Goal: Information Seeking & Learning: Learn about a topic

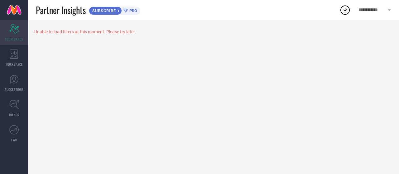
click at [12, 36] on div "Scorecard SCORECARDS" at bounding box center [14, 32] width 28 height 25
click at [16, 40] on span "SCORECARDS" at bounding box center [14, 39] width 18 height 5
click at [115, 11] on span "SUBSCRIBE" at bounding box center [103, 10] width 28 height 5
click at [343, 10] on icon at bounding box center [344, 9] width 11 height 11
click at [381, 8] on span "**********" at bounding box center [371, 9] width 27 height 5
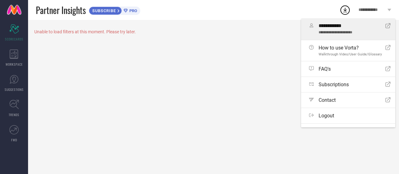
click at [351, 31] on span "**********" at bounding box center [349, 33] width 62 height 5
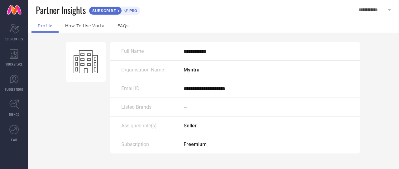
click at [93, 28] on span "How to use Vorta" at bounding box center [85, 25] width 40 height 5
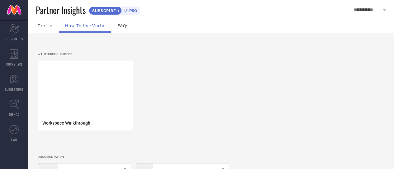
click at [126, 28] on span "FAQs" at bounding box center [122, 25] width 11 height 5
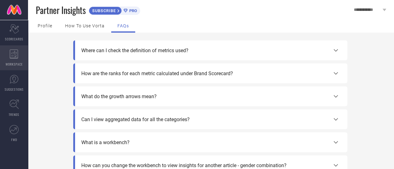
click at [8, 59] on div "WORKSPACE" at bounding box center [14, 57] width 28 height 25
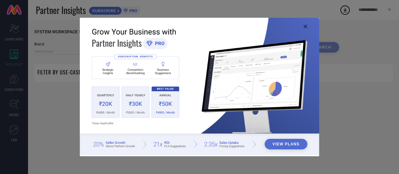
type input "1 STOP FASHION"
type input "All"
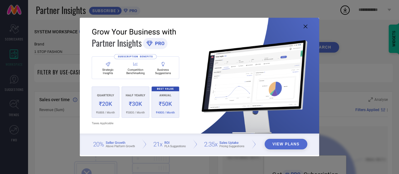
click at [306, 25] on icon at bounding box center [305, 27] width 4 height 4
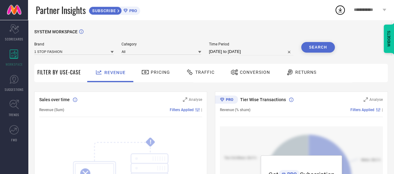
click at [155, 72] on span "Pricing" at bounding box center [160, 72] width 19 height 5
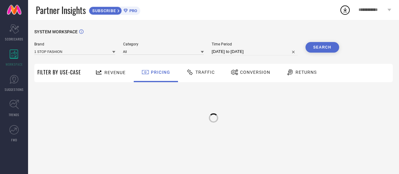
click at [203, 69] on div "Traffic" at bounding box center [200, 72] width 32 height 11
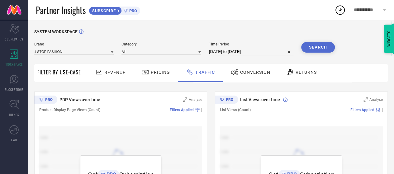
click at [250, 74] on span "Conversion" at bounding box center [255, 72] width 30 height 5
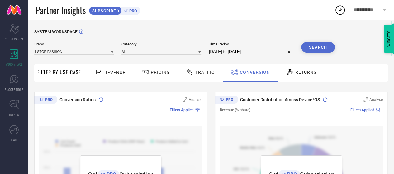
click at [296, 74] on span "Returns" at bounding box center [305, 72] width 21 height 5
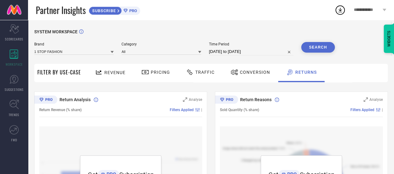
click at [43, 74] on span "Filter By Use-Case" at bounding box center [59, 72] width 44 height 7
click at [13, 38] on span "SCORECARDS" at bounding box center [14, 39] width 18 height 5
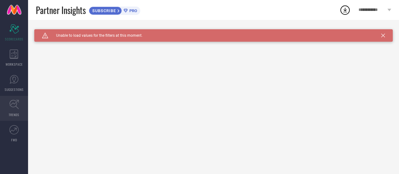
click at [15, 108] on icon at bounding box center [14, 105] width 10 height 10
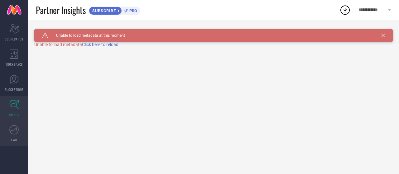
click at [8, 136] on link "FWD" at bounding box center [14, 133] width 28 height 25
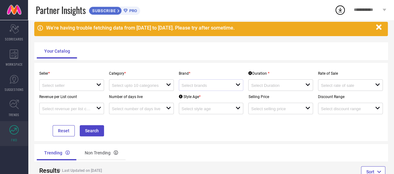
scroll to position [46, 0]
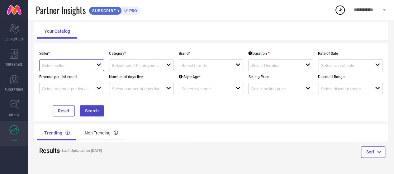
click at [69, 67] on input at bounding box center [66, 65] width 49 height 5
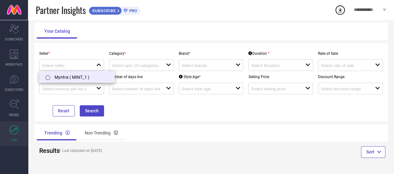
click at [69, 79] on li "Myntra ( MINT_1 )" at bounding box center [77, 76] width 75 height 11
type input "Myntra ( MINT_1 )"
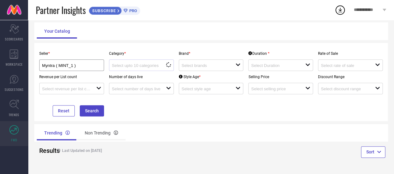
click at [162, 68] on div at bounding box center [139, 65] width 54 height 6
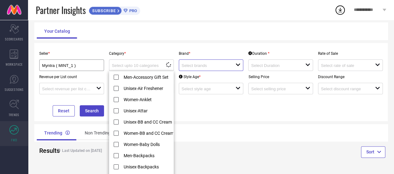
click at [207, 64] on input at bounding box center [206, 65] width 49 height 5
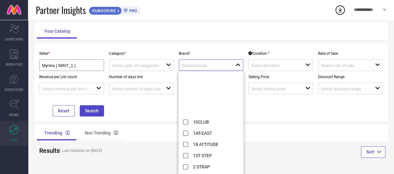
scroll to position [125, 0]
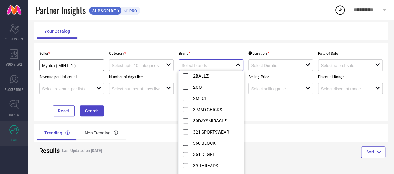
click at [208, 64] on input at bounding box center [206, 65] width 49 height 5
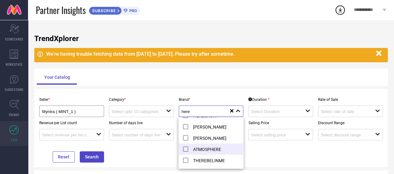
scroll to position [0, 0]
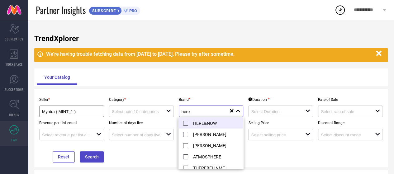
type input "here"
click at [185, 124] on li "HERE&NOW" at bounding box center [216, 122] width 75 height 11
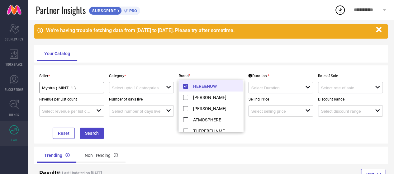
scroll to position [46, 0]
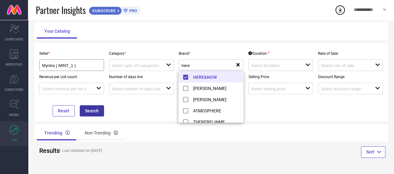
click at [91, 107] on button "Search" at bounding box center [92, 110] width 24 height 11
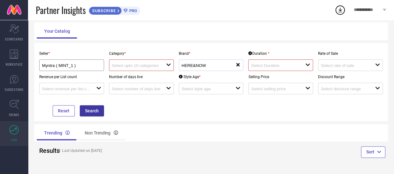
click at [89, 110] on button "Search" at bounding box center [92, 110] width 24 height 11
drag, startPoint x: 144, startPoint y: 66, endPoint x: 144, endPoint y: 69, distance: 3.4
click at [144, 66] on input at bounding box center [136, 65] width 49 height 5
click at [15, 6] on link at bounding box center [14, 10] width 28 height 20
